Goal: Browse casually

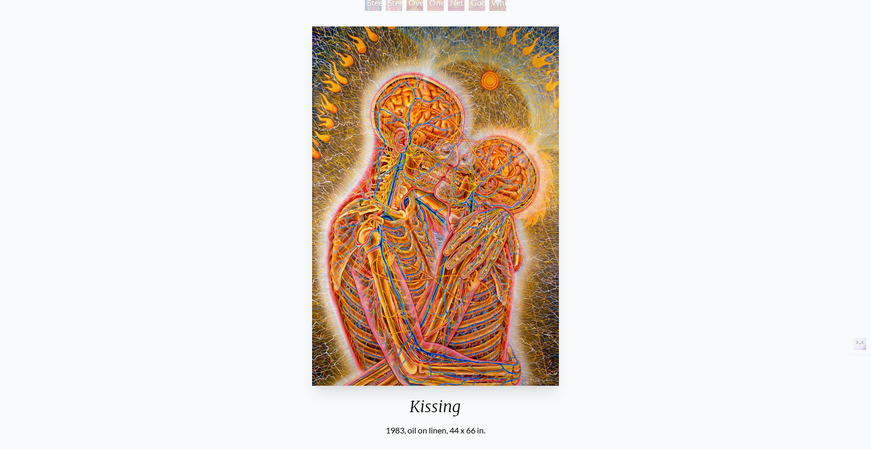
scroll to position [131, 0]
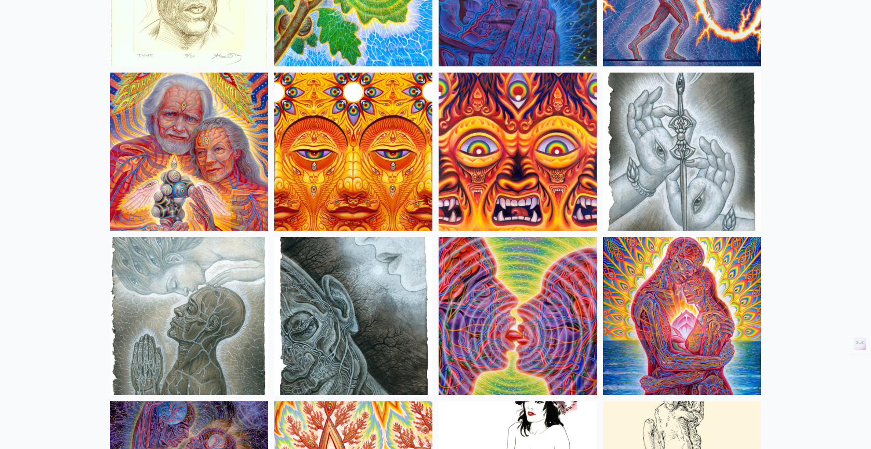
scroll to position [3218, 0]
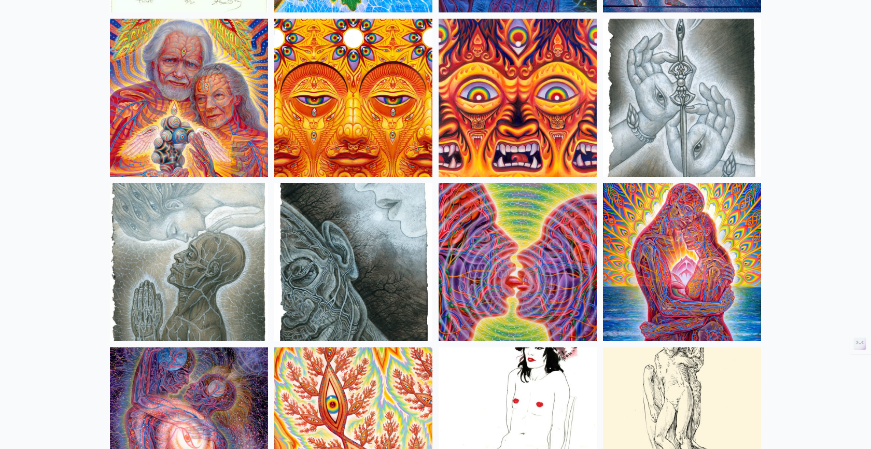
click at [709, 235] on img at bounding box center [682, 262] width 158 height 158
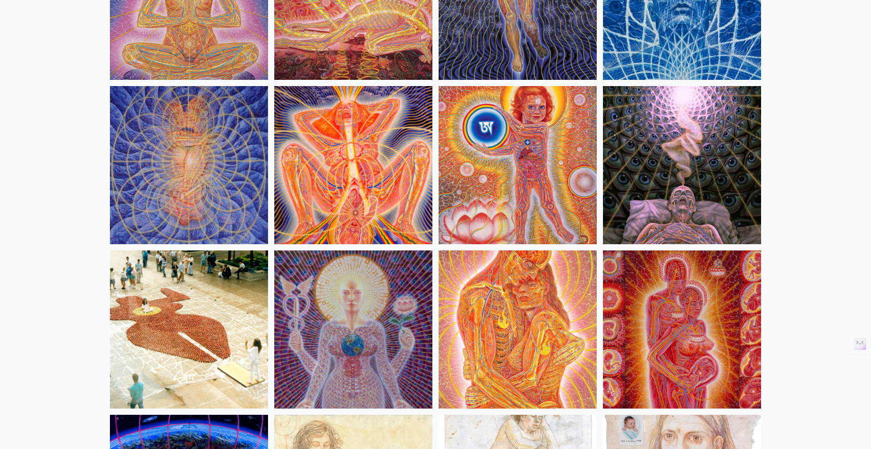
scroll to position [9796, 0]
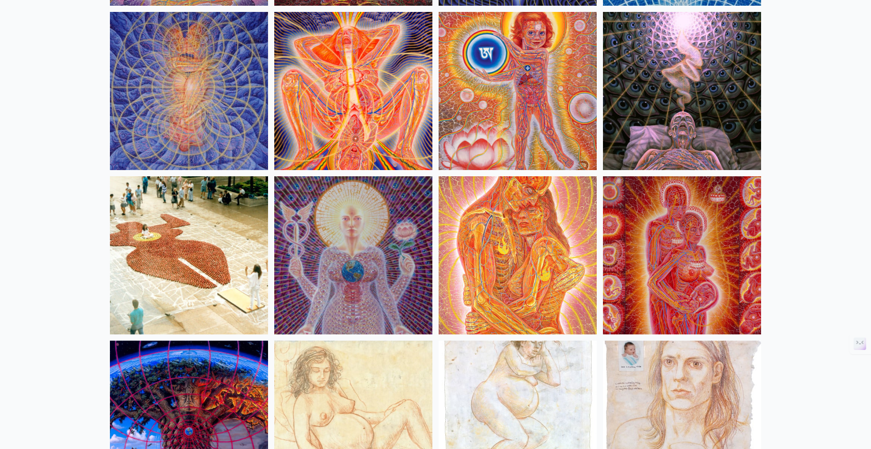
click at [382, 88] on img at bounding box center [353, 91] width 158 height 158
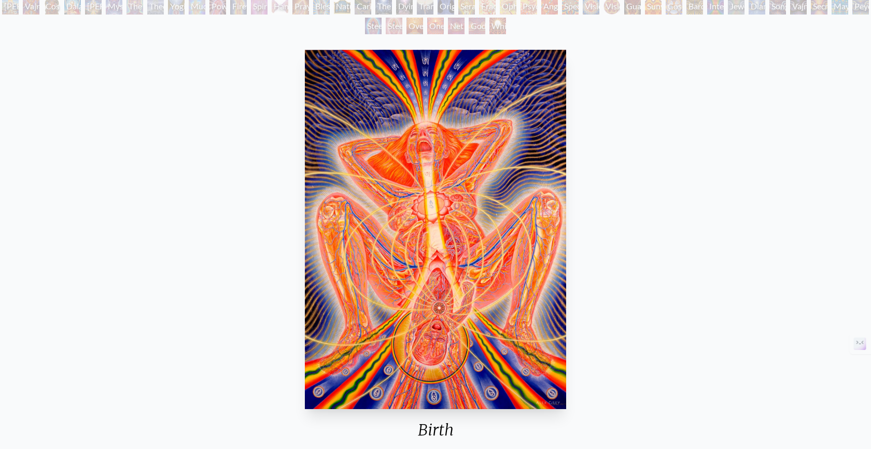
scroll to position [116, 0]
